Goal: Submit feedback/report problem: Submit feedback/report problem

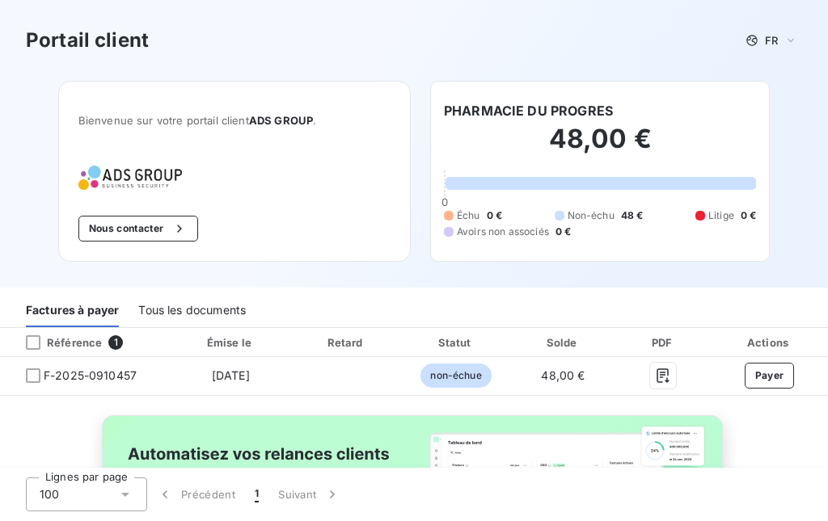
drag, startPoint x: 0, startPoint y: 0, endPoint x: 507, endPoint y: 247, distance: 563.6
click at [499, 236] on div "PHARMACIE DU PROGRES 48,00 € 0 Échu 0 € Non-échu 48 € Litige 0 € Avoirs non ass…" at bounding box center [599, 171] width 339 height 181
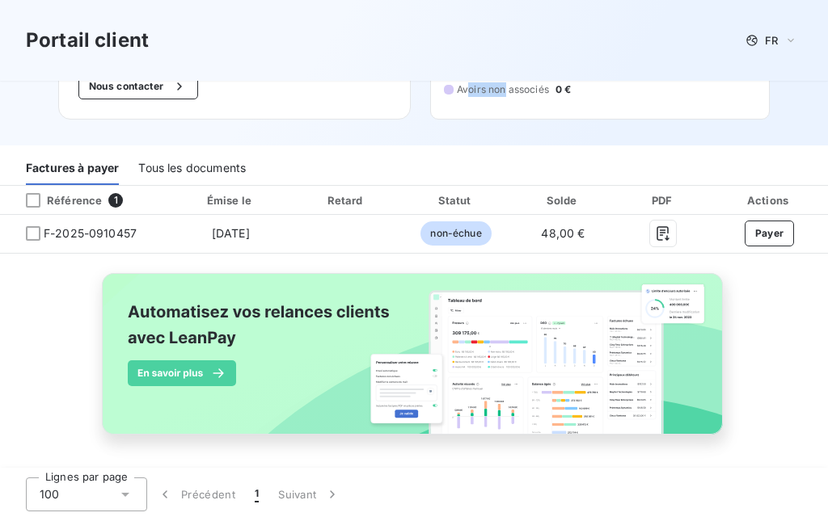
scroll to position [145, 0]
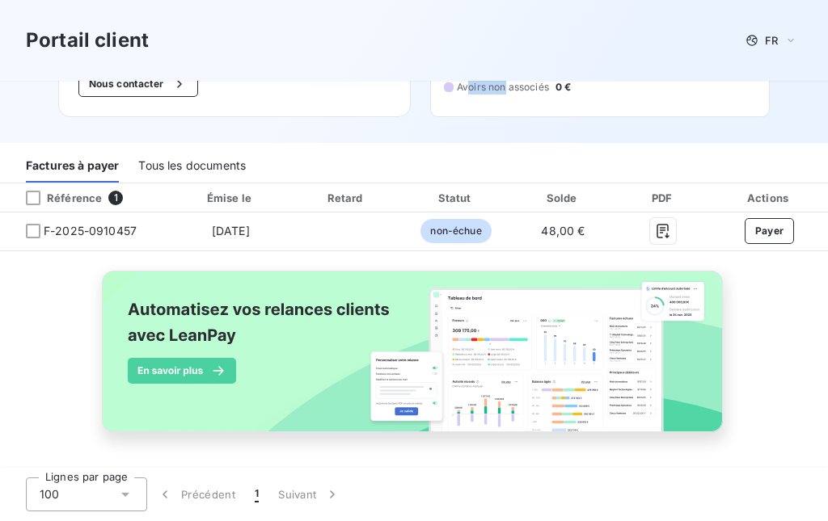
click at [230, 162] on div "Tous les documents" at bounding box center [191, 166] width 107 height 34
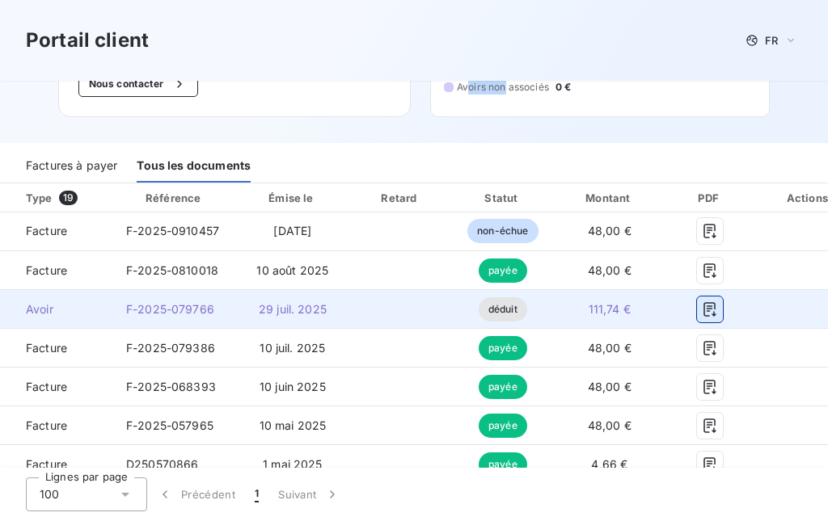
click at [704, 316] on icon "button" at bounding box center [709, 309] width 12 height 15
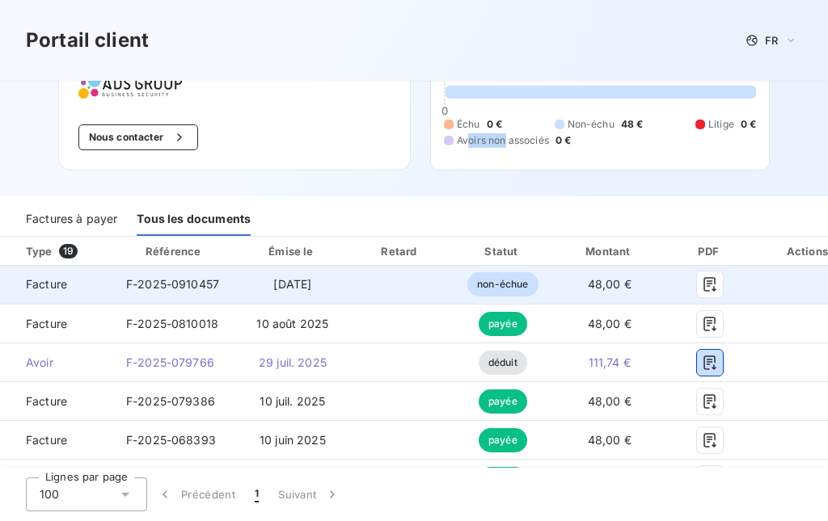
scroll to position [0, 0]
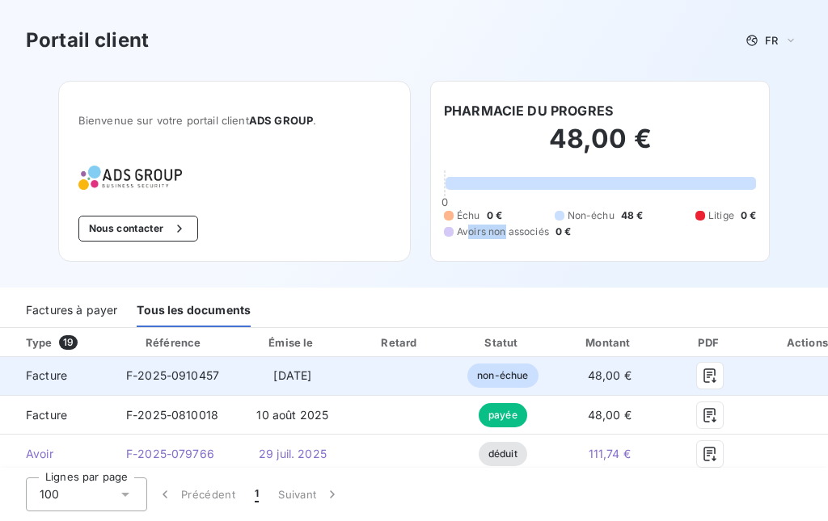
click at [171, 224] on icon "button" at bounding box center [179, 229] width 16 height 16
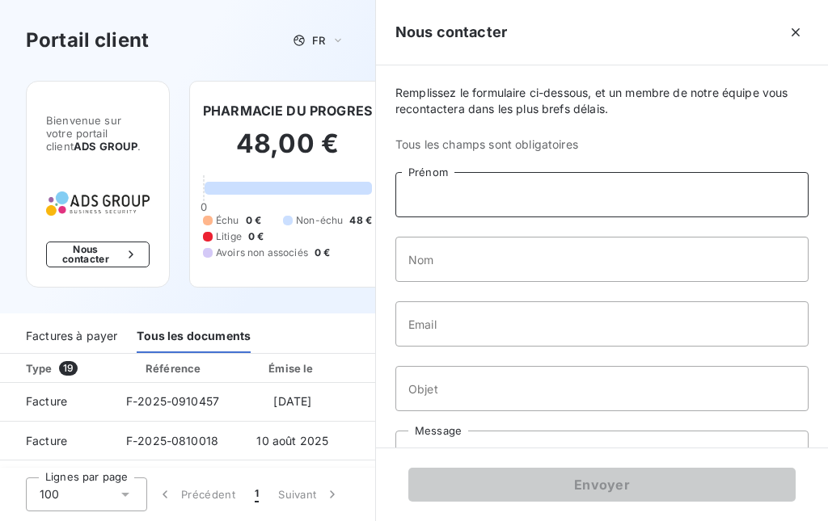
click at [489, 189] on input "Prénom" at bounding box center [601, 194] width 413 height 45
type input "pharmacie du progres"
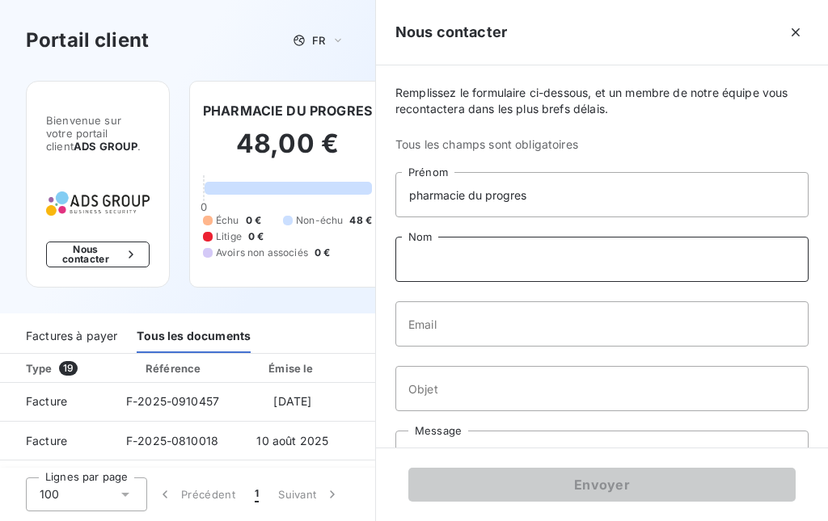
click at [444, 255] on input "Nom" at bounding box center [601, 259] width 413 height 45
type input "[PERSON_NAME]"
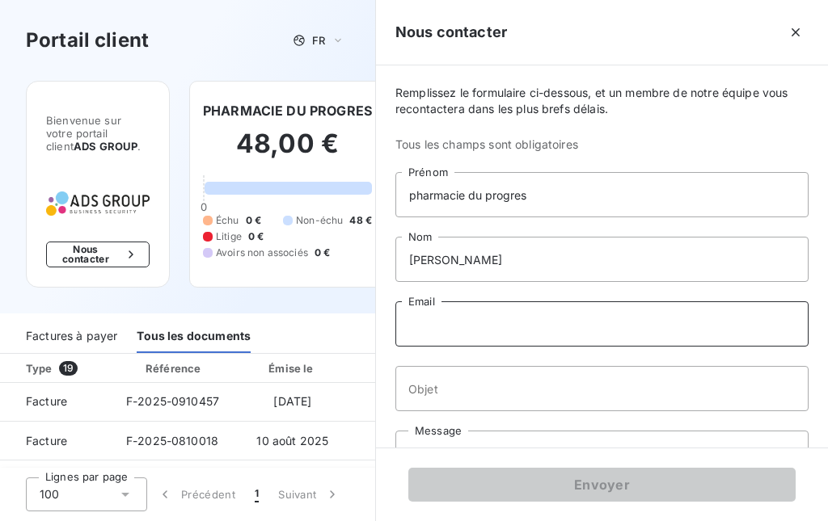
click at [449, 322] on input "Email" at bounding box center [601, 323] width 413 height 45
type input "[EMAIL_ADDRESS][DOMAIN_NAME]"
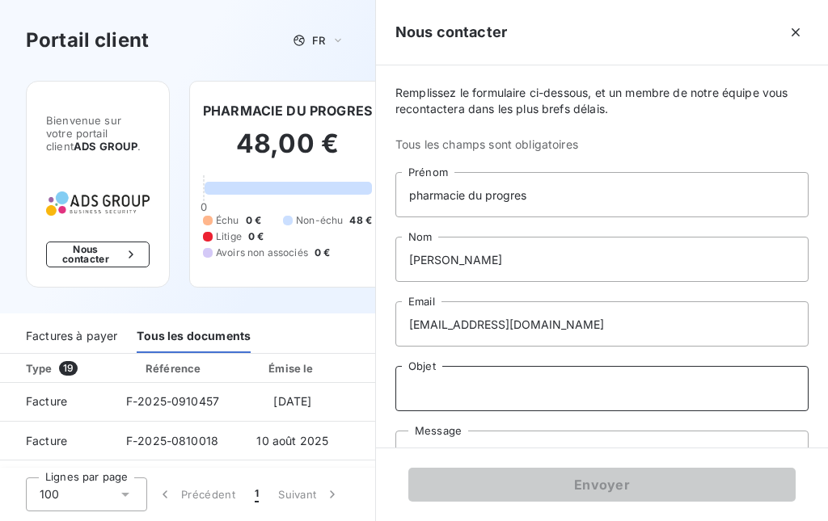
click at [490, 388] on input "Objet" at bounding box center [601, 388] width 413 height 45
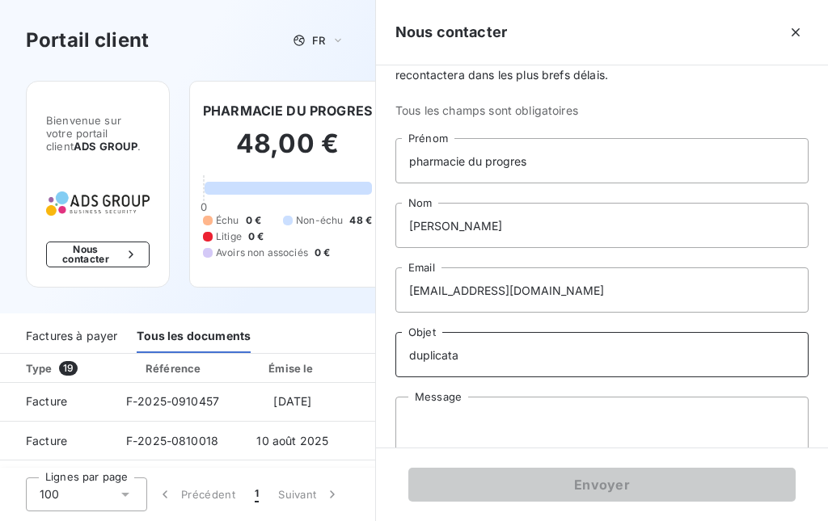
scroll to position [64, 0]
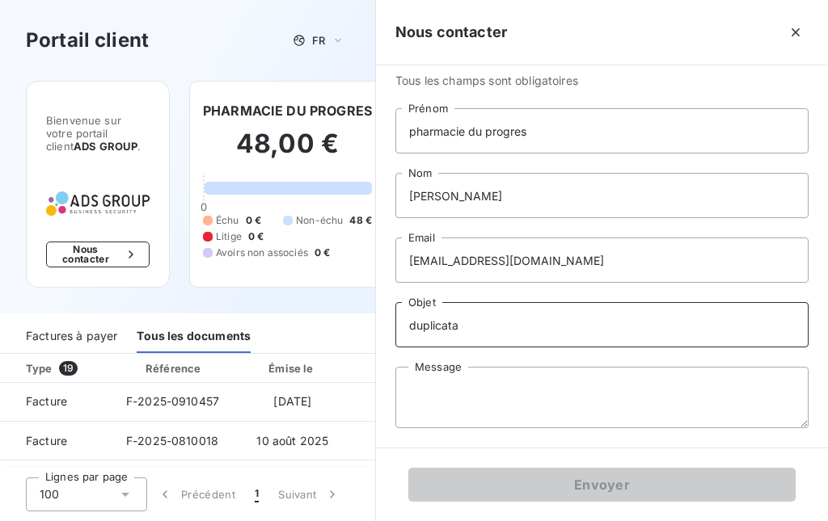
type input "duplicata"
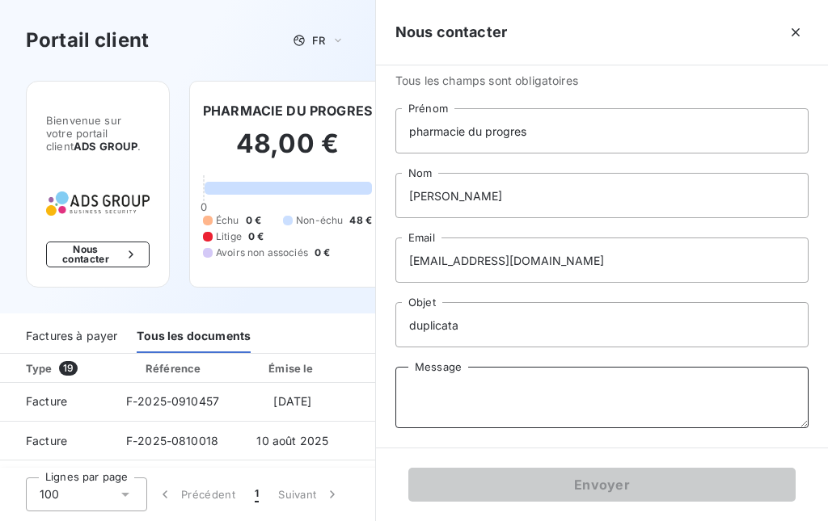
click at [491, 384] on textarea "Message" at bounding box center [601, 397] width 413 height 61
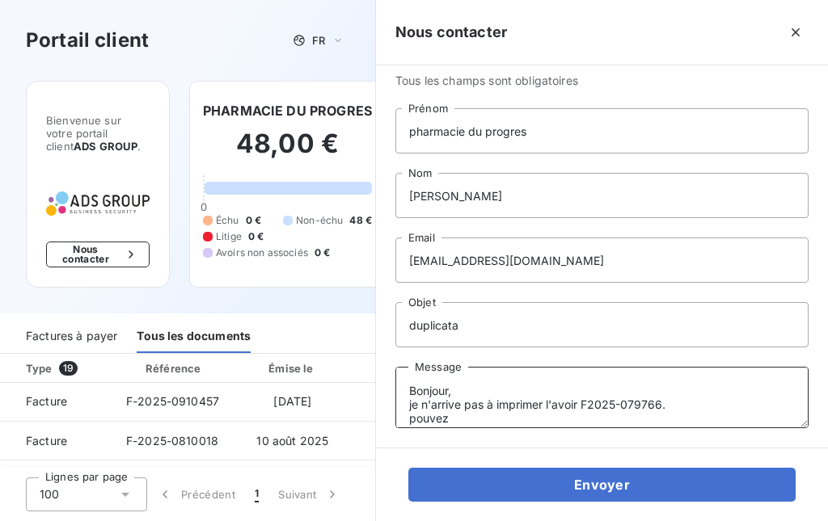
drag, startPoint x: 545, startPoint y: 407, endPoint x: 495, endPoint y: 407, distance: 49.3
click at [495, 407] on textarea "Bonjour, je n'arrive pas à imprimer l'avoir F2025-079766. pouvez" at bounding box center [601, 397] width 413 height 61
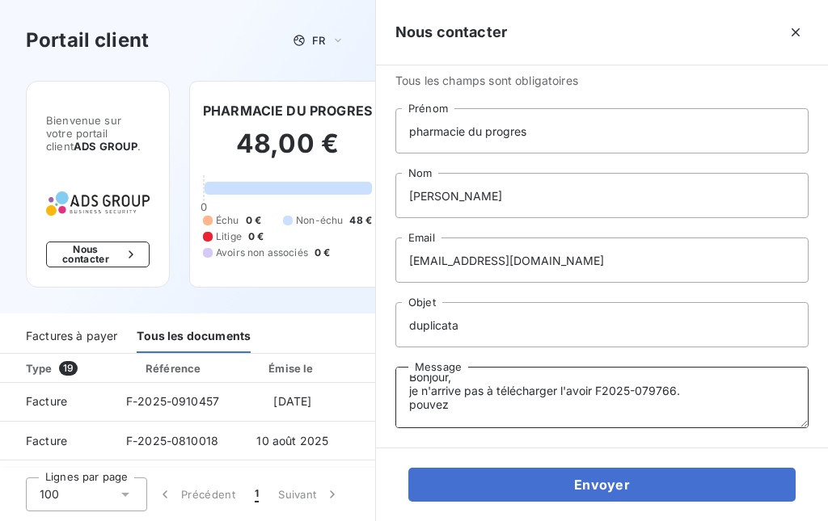
click at [501, 403] on textarea "Bonjour, je n'arrive pas à télécharger l'avoir F2025-079766. pouvez" at bounding box center [601, 397] width 413 height 61
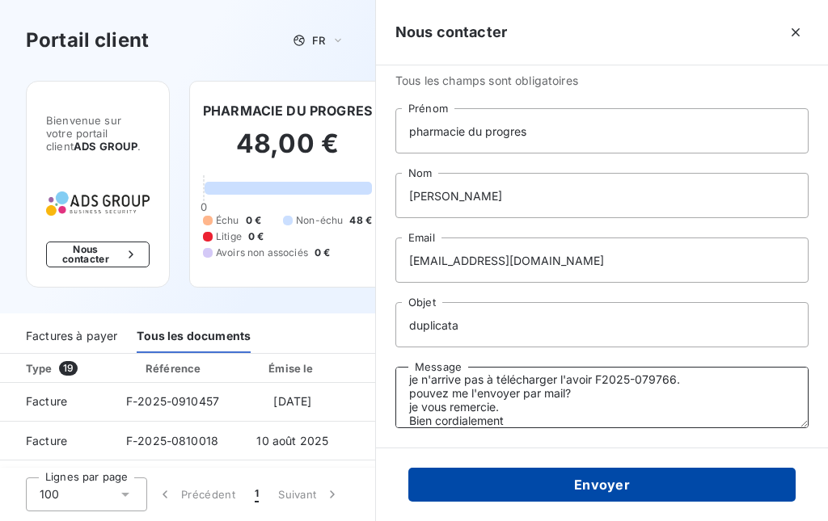
type textarea "Bonjour, je n'arrive pas à télécharger l'avoir F2025-079766. pouvez me l'envoye…"
click at [575, 478] on button "Envoyer" at bounding box center [601, 485] width 387 height 34
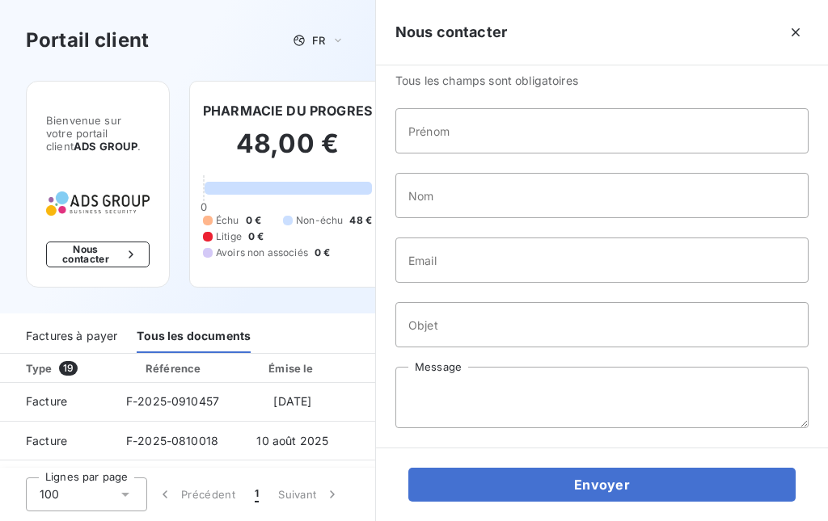
scroll to position [0, 0]
